Goal: Find contact information: Obtain details needed to contact an individual or organization

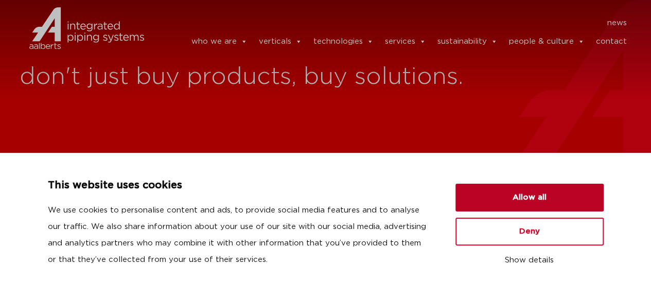
click at [491, 202] on button "Allow all" at bounding box center [529, 198] width 148 height 28
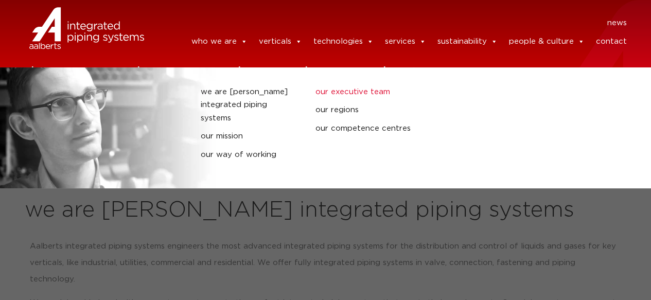
click at [343, 94] on link "our executive team" at bounding box center [364, 91] width 99 height 13
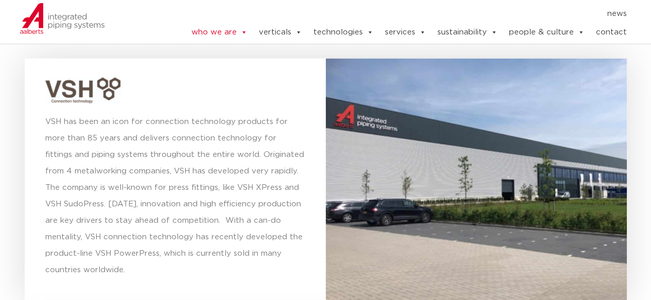
scroll to position [2890, 0]
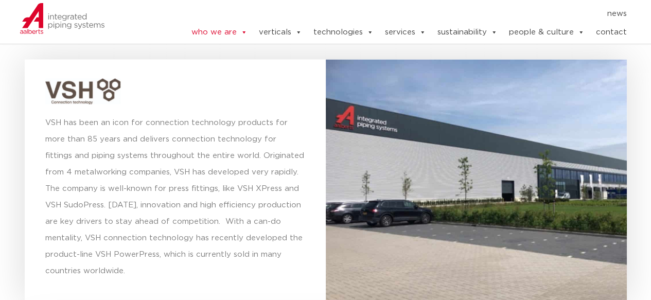
drag, startPoint x: 433, startPoint y: 156, endPoint x: 419, endPoint y: 95, distance: 62.1
click at [419, 95] on div at bounding box center [476, 180] width 301 height 243
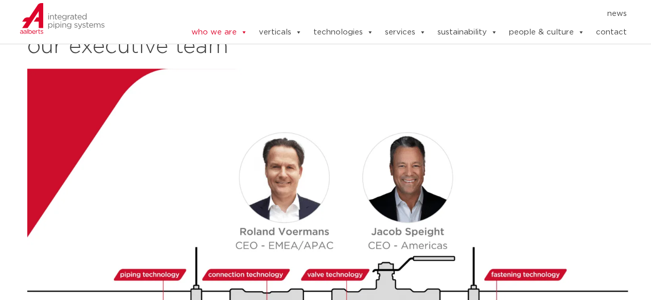
scroll to position [1130, 0]
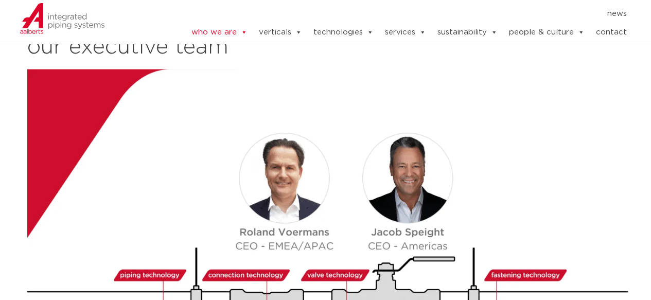
click at [319, 213] on img at bounding box center [329, 239] width 604 height 340
click at [266, 220] on img at bounding box center [329, 239] width 604 height 340
click at [95, 19] on img at bounding box center [62, 18] width 85 height 31
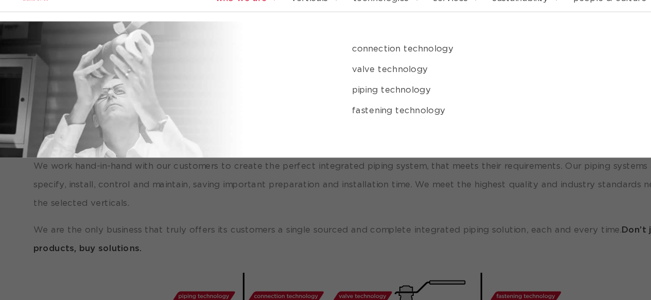
scroll to position [111, 0]
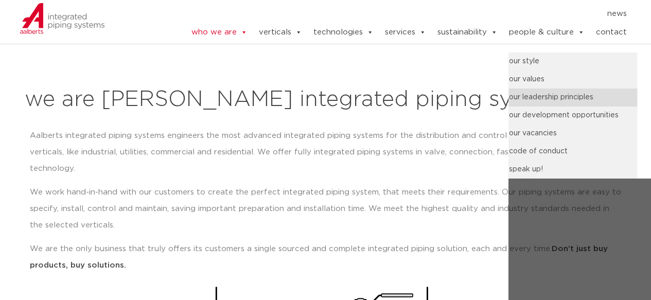
click at [551, 99] on link "our leadership principles" at bounding box center [572, 97] width 129 height 18
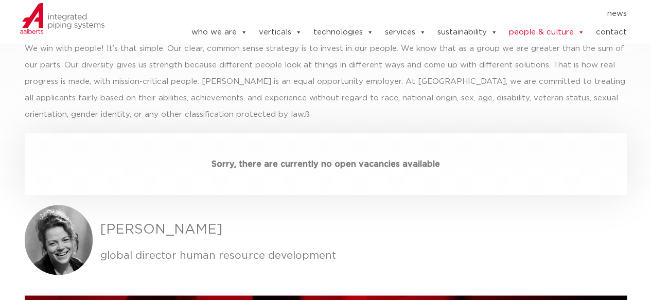
scroll to position [2928, 0]
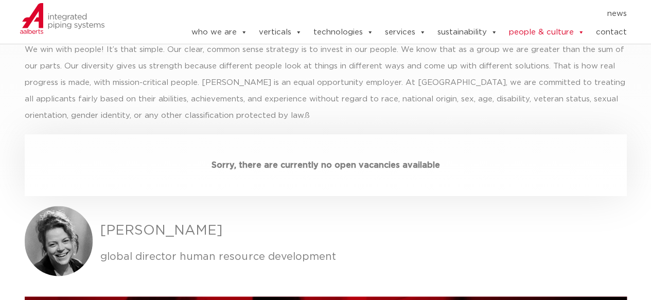
click at [146, 221] on h3 "Karen van Munster" at bounding box center [363, 231] width 526 height 20
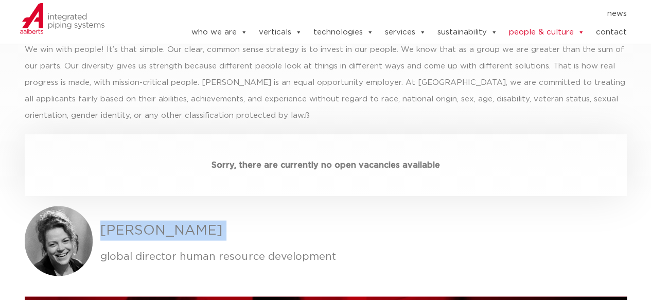
click at [146, 221] on h3 "Karen van Munster" at bounding box center [363, 231] width 526 height 20
copy h3 "Karen van Munster"
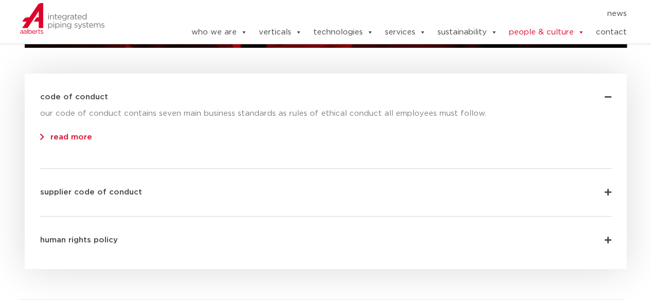
scroll to position [3374, 0]
click at [98, 217] on div "human rights policy" at bounding box center [325, 233] width 571 height 32
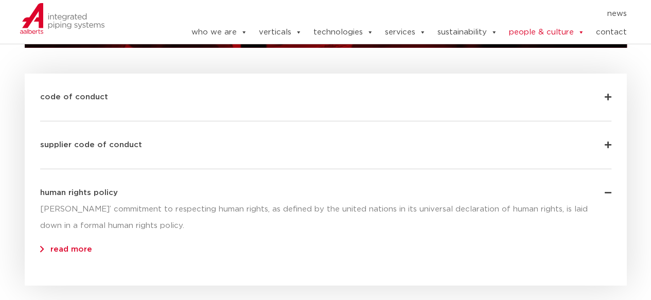
click at [112, 169] on div "human rights policy" at bounding box center [325, 185] width 571 height 32
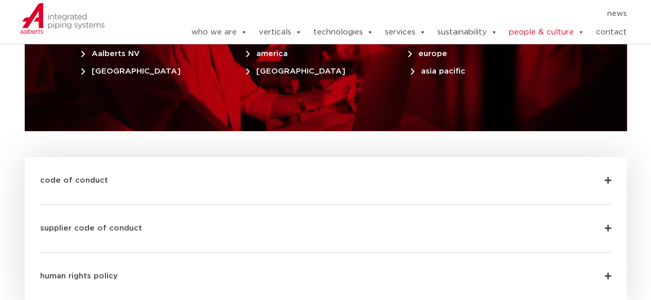
scroll to position [3289, 0]
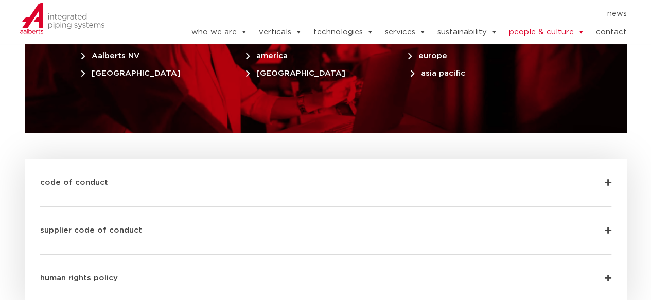
click at [112, 159] on div "code of conduct our code of conduct contains seven main business standards as r…" at bounding box center [325, 183] width 571 height 48
click at [142, 159] on div "code of conduct" at bounding box center [325, 175] width 571 height 32
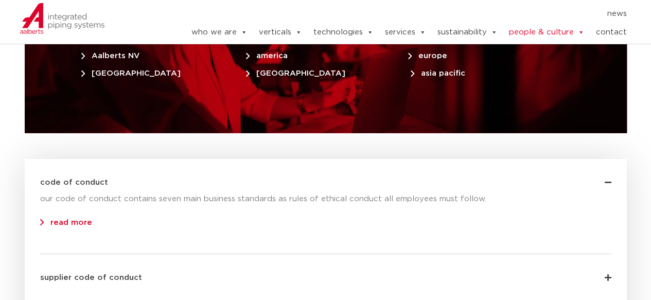
click at [52, 219] on link "read more" at bounding box center [66, 223] width 52 height 8
click at [607, 28] on link "contact" at bounding box center [610, 32] width 31 height 21
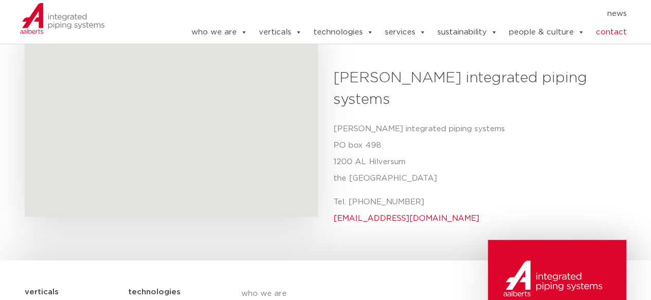
scroll to position [398, 0]
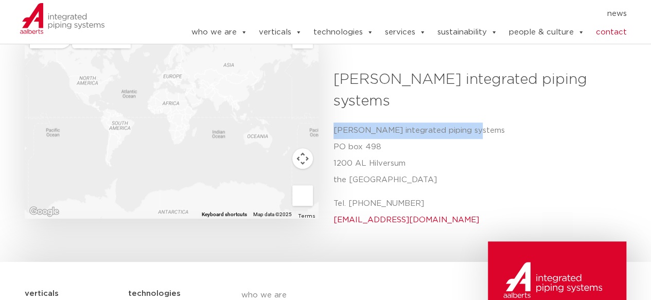
drag, startPoint x: 334, startPoint y: 93, endPoint x: 496, endPoint y: 90, distance: 162.1
click at [496, 122] on p "Aalberts integrated piping systems PO box 498 1200 AL Hilversum the Netherlands" at bounding box center [475, 155] width 285 height 66
copy p "[PERSON_NAME] integrated piping systems"
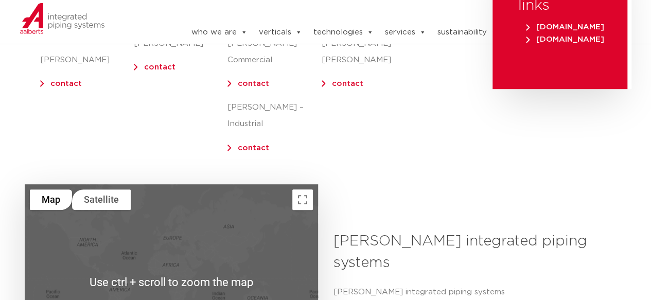
scroll to position [0, 0]
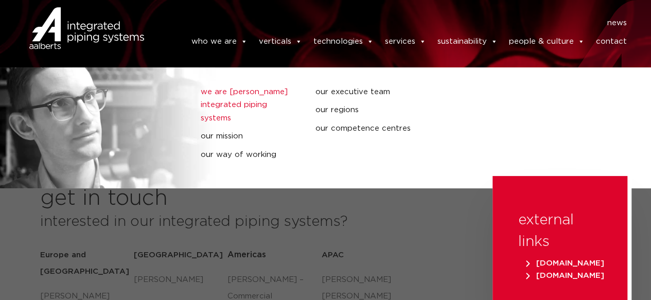
click at [239, 98] on link "we are [PERSON_NAME] integrated piping systems" at bounding box center [250, 105] width 99 height 40
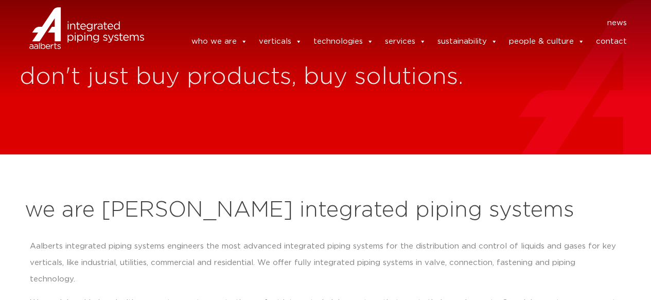
click at [606, 42] on link "contact" at bounding box center [610, 41] width 31 height 21
